Goal: Task Accomplishment & Management: Manage account settings

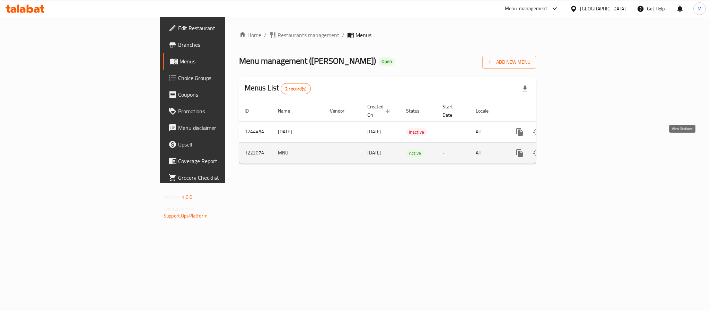
click at [573, 150] on icon "enhanced table" at bounding box center [569, 153] width 8 height 8
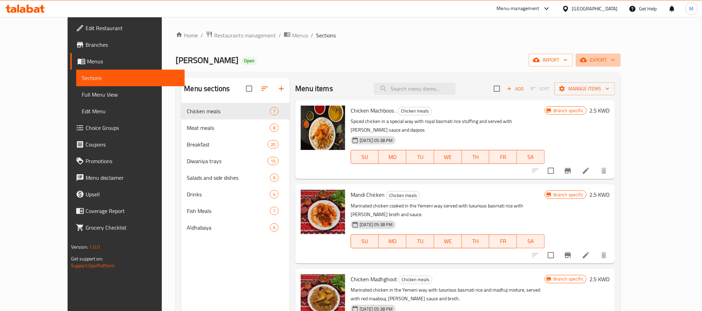
click at [615, 57] on span "export" at bounding box center [598, 60] width 34 height 9
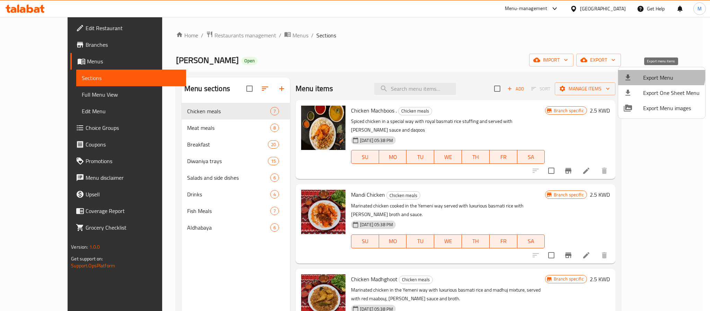
click at [646, 71] on li "Export Menu" at bounding box center [661, 77] width 87 height 15
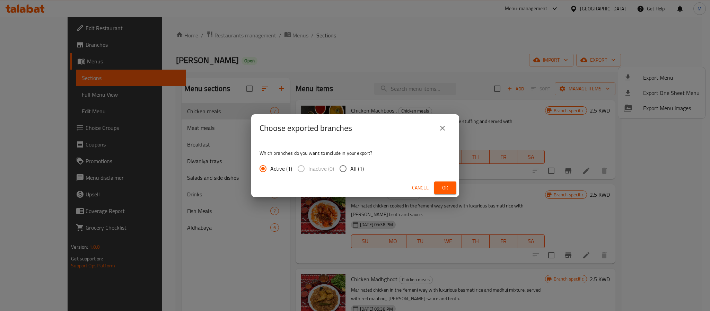
click at [355, 166] on span "All (1)" at bounding box center [357, 168] width 14 height 8
click at [350, 166] on input "All (1)" at bounding box center [343, 168] width 15 height 15
radio input "true"
click at [449, 186] on span "Ok" at bounding box center [444, 188] width 11 height 9
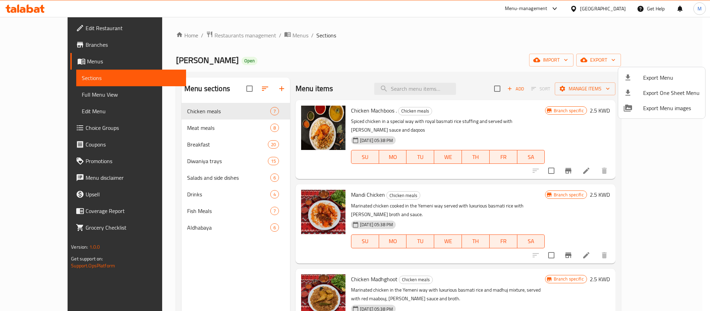
click at [175, 137] on div at bounding box center [355, 155] width 710 height 311
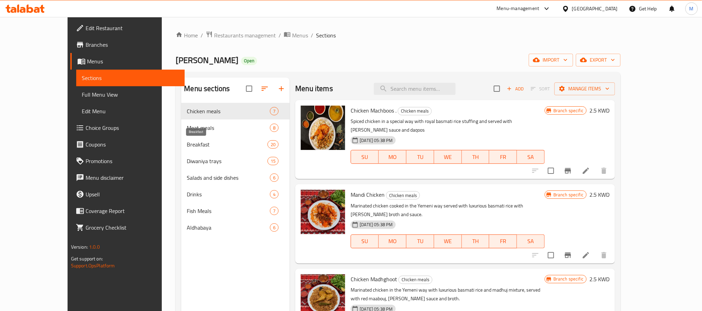
click at [187, 145] on span "Breakfast" at bounding box center [227, 144] width 81 height 8
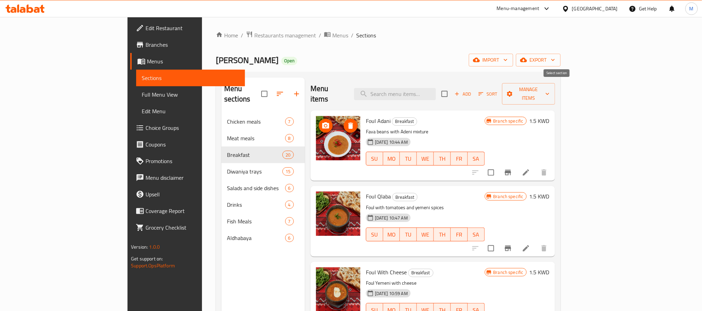
click at [452, 89] on input "checkbox" at bounding box center [444, 94] width 15 height 15
checkbox input "true"
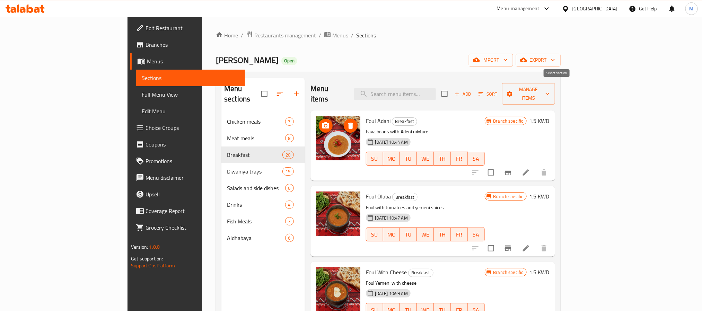
checkbox input "true"
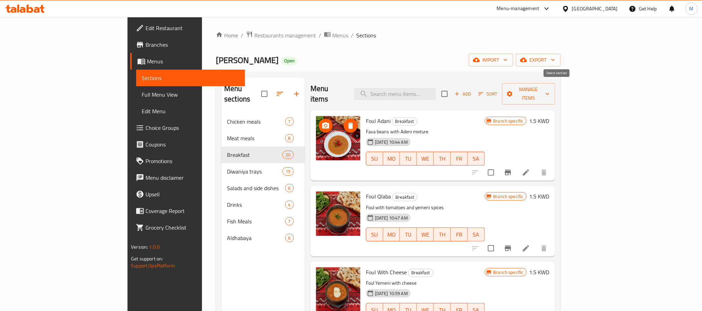
checkbox input "true"
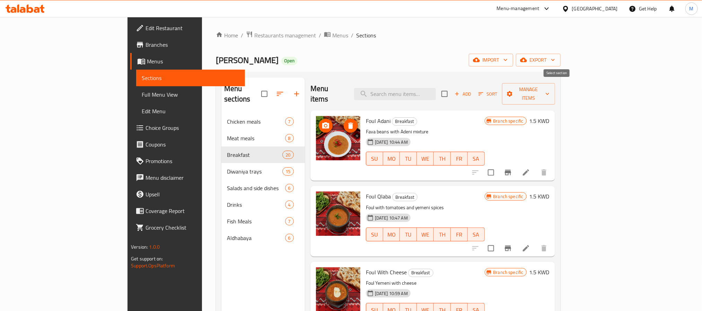
checkbox input "true"
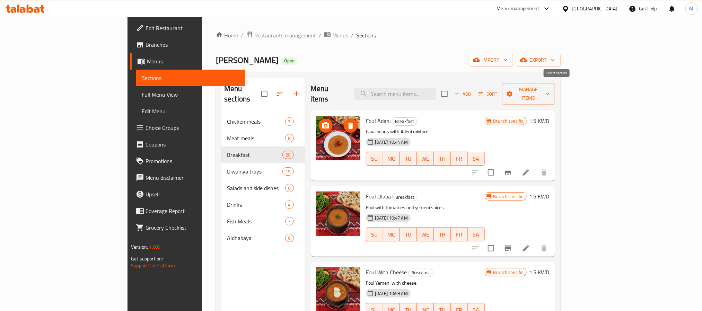
checkbox input "true"
click at [549, 90] on span "Manage items" at bounding box center [528, 93] width 42 height 17
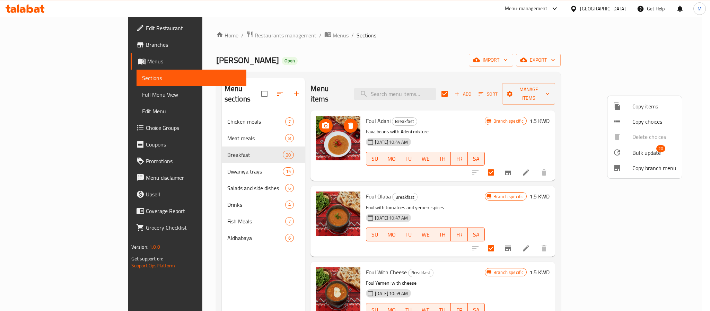
click at [635, 153] on span "Bulk update" at bounding box center [646, 153] width 28 height 8
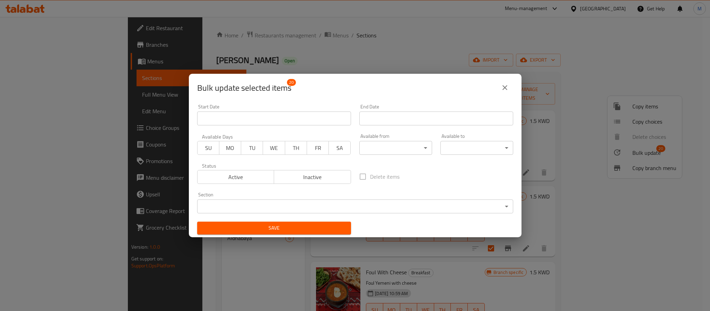
click at [393, 148] on body "​ Menu-management [GEOGRAPHIC_DATA] Get Help M Edit Restaurant Branches Menus S…" at bounding box center [355, 164] width 710 height 294
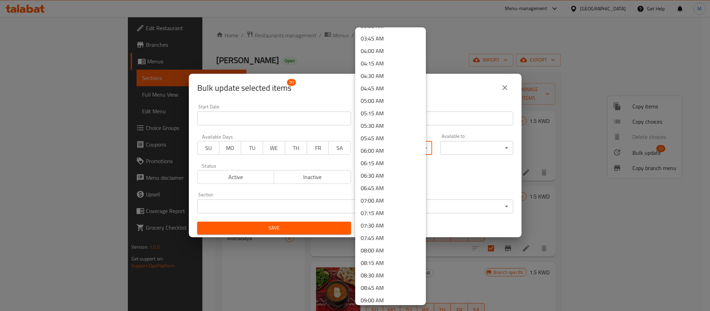
scroll to position [156, 0]
click at [384, 76] on li "04:00 AM" at bounding box center [390, 80] width 71 height 12
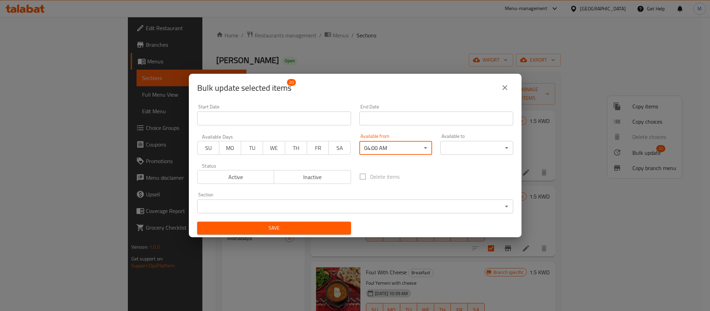
click at [435, 144] on body "​ Menu-management [GEOGRAPHIC_DATA] Get Help M Edit Restaurant Branches Menus S…" at bounding box center [355, 164] width 710 height 294
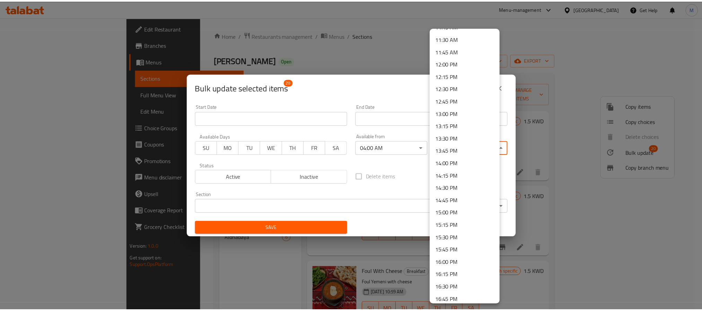
scroll to position [779, 0]
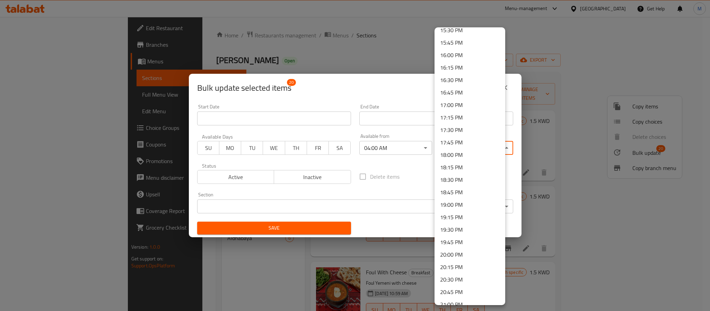
click at [472, 57] on li "16:00 PM" at bounding box center [469, 55] width 71 height 12
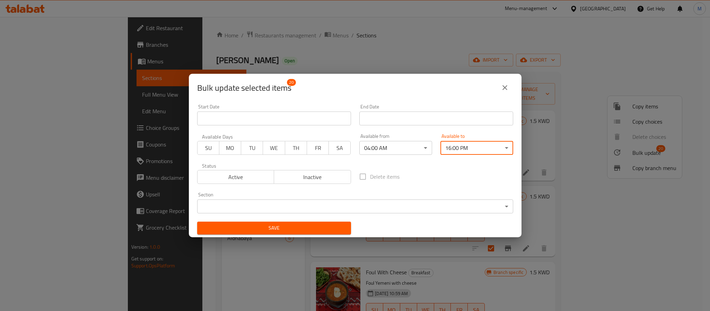
drag, startPoint x: 282, startPoint y: 223, endPoint x: 281, endPoint y: 208, distance: 14.6
click at [283, 223] on button "Save" at bounding box center [274, 228] width 154 height 13
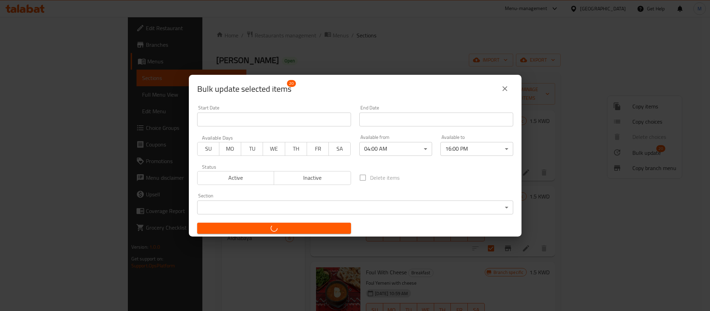
checkbox input "false"
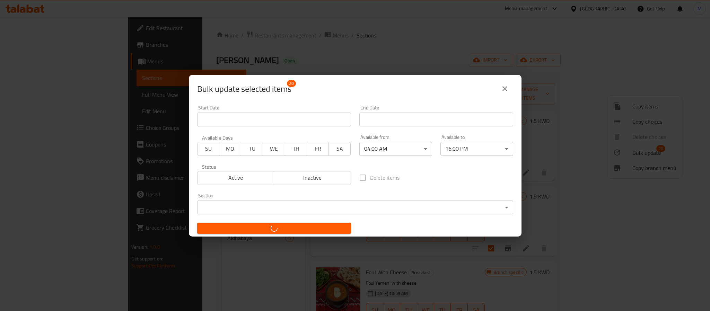
checkbox input "false"
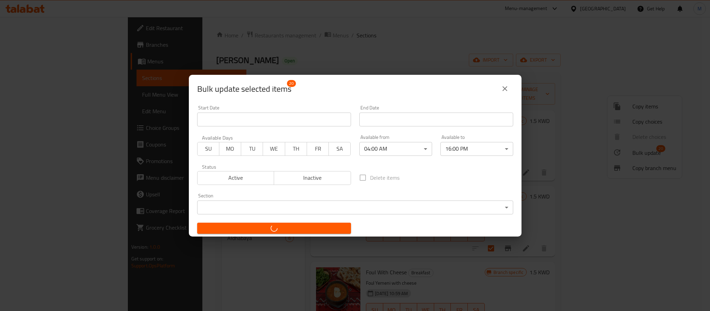
checkbox input "false"
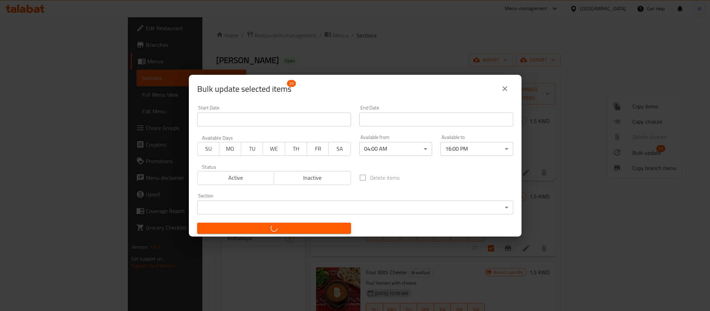
checkbox input "false"
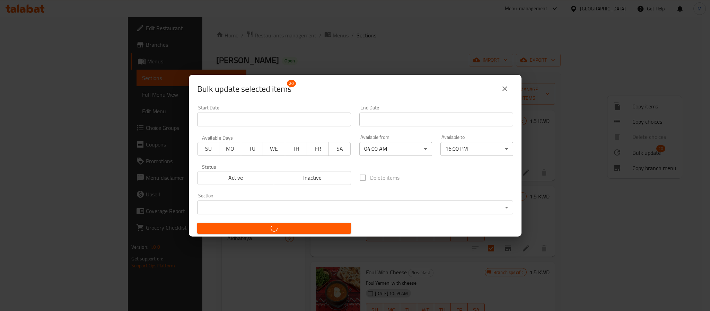
checkbox input "false"
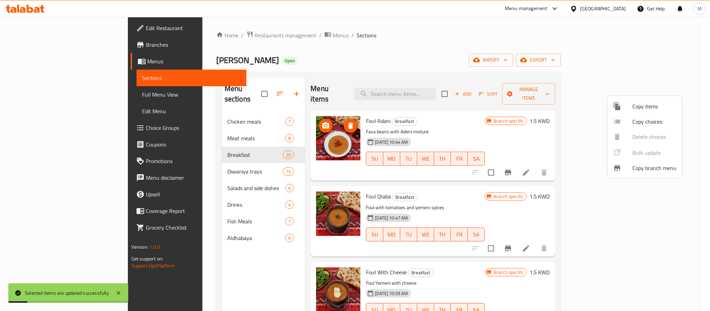
click at [439, 85] on div at bounding box center [355, 155] width 710 height 311
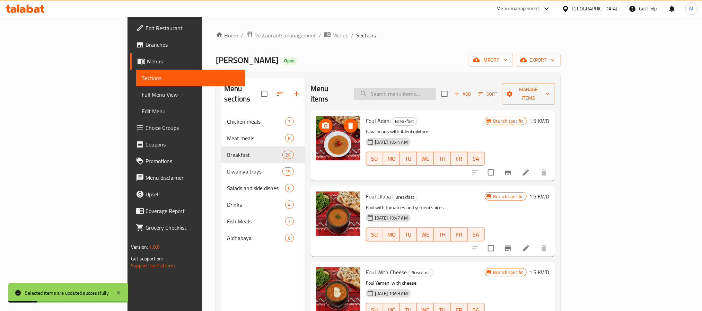
click at [436, 88] on input "search" at bounding box center [395, 94] width 82 height 12
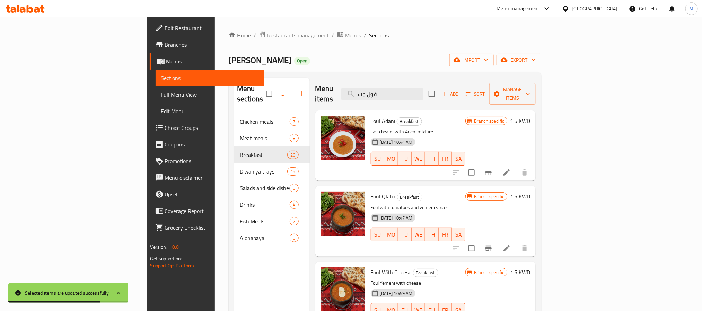
type input "[PERSON_NAME]"
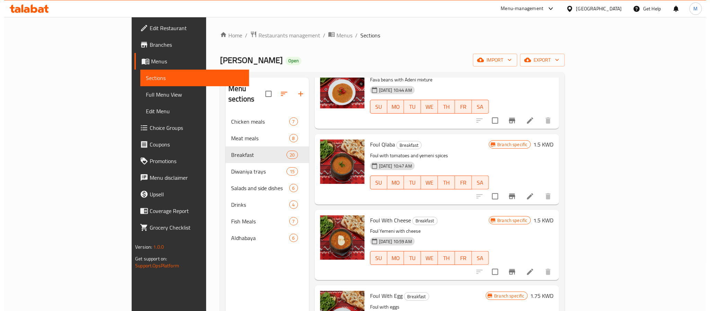
scroll to position [0, 0]
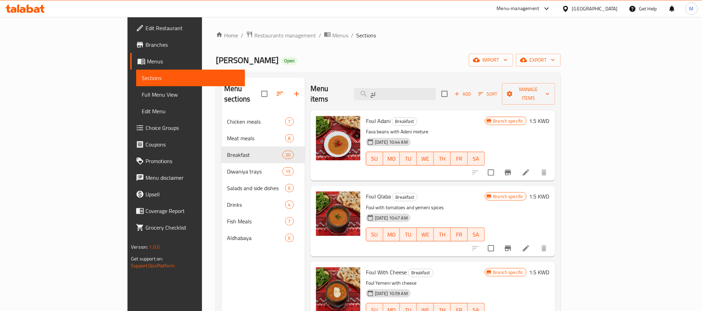
type input "لحس"
click at [556, 63] on icon "button" at bounding box center [552, 59] width 7 height 7
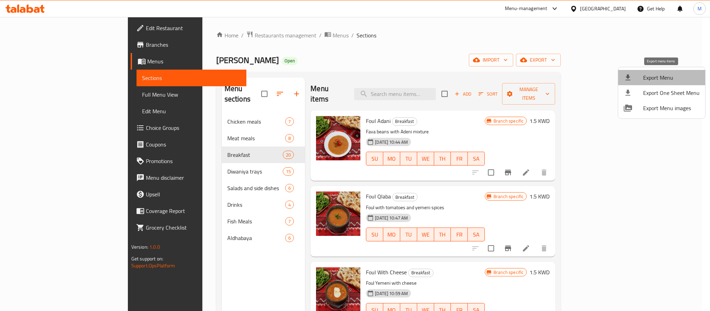
click at [664, 83] on li "Export Menu" at bounding box center [661, 77] width 87 height 15
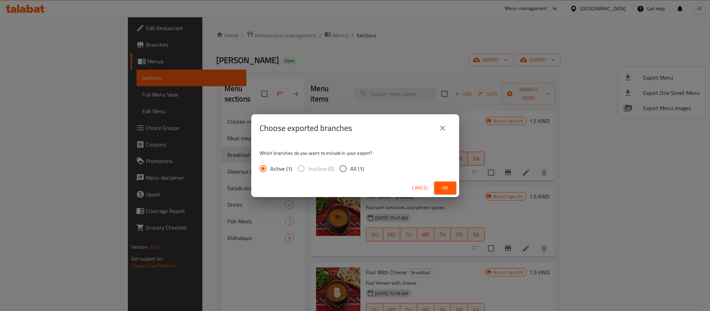
click at [346, 171] on input "All (1)" at bounding box center [343, 168] width 15 height 15
radio input "true"
click at [448, 186] on span "Ok" at bounding box center [444, 188] width 11 height 9
